Goal: Transaction & Acquisition: Subscribe to service/newsletter

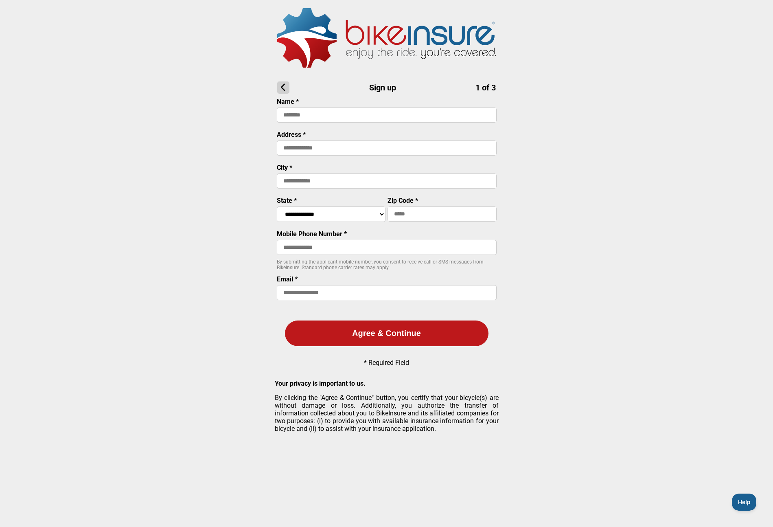
click at [282, 86] on icon at bounding box center [283, 87] width 12 height 12
click at [364, 114] on input at bounding box center [387, 114] width 220 height 15
click at [286, 84] on icon at bounding box center [283, 87] width 12 height 12
